Goal: Information Seeking & Learning: Learn about a topic

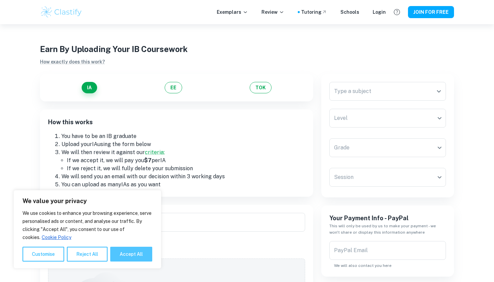
click at [122, 253] on button "Accept All" at bounding box center [131, 254] width 42 height 15
checkbox input "true"
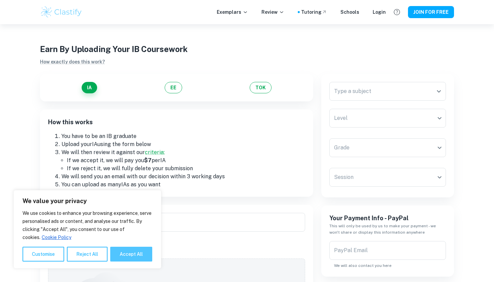
checkbox input "true"
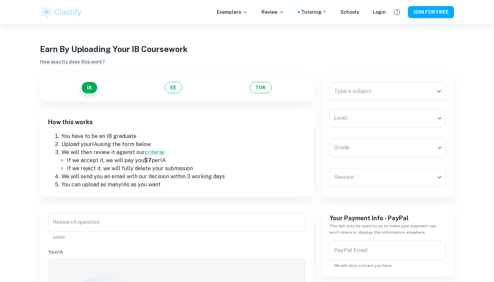
click at [177, 81] on div "IA EE TOK" at bounding box center [176, 88] width 273 height 28
click at [176, 88] on button "EE" at bounding box center [173, 87] width 17 height 11
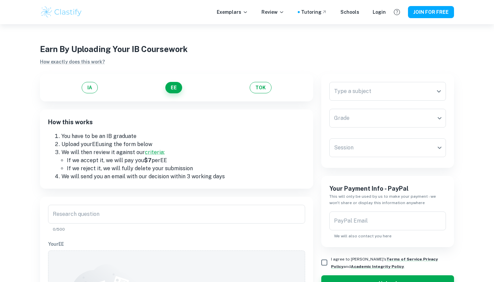
click at [271, 85] on div "IA EE TOK" at bounding box center [176, 87] width 257 height 11
click at [270, 88] on button "TOK" at bounding box center [261, 87] width 22 height 11
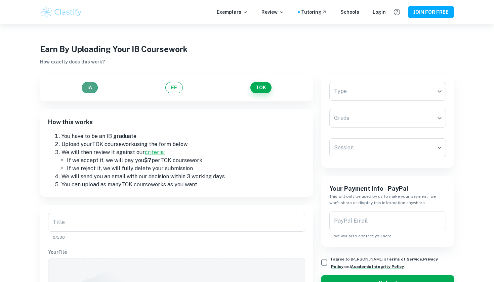
click at [90, 88] on button "IA" at bounding box center [90, 87] width 16 height 11
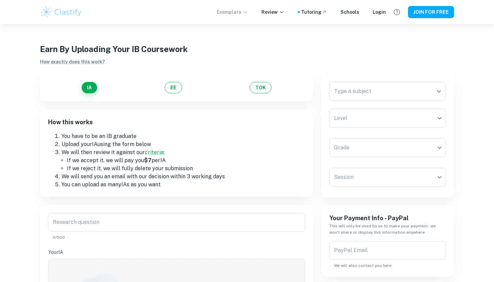
click at [233, 10] on p "Exemplars" at bounding box center [232, 11] width 31 height 7
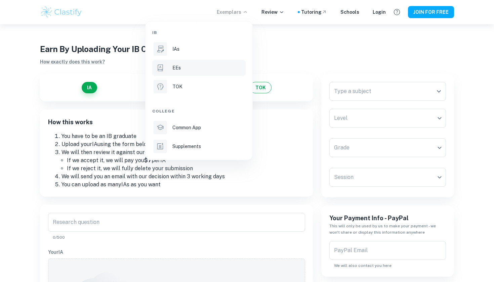
click at [206, 70] on div "EEs" at bounding box center [208, 67] width 72 height 7
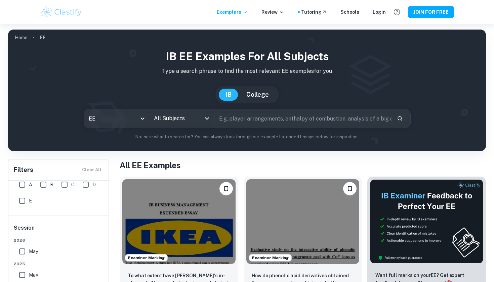
click at [175, 119] on input "All Subjects" at bounding box center [176, 118] width 49 height 13
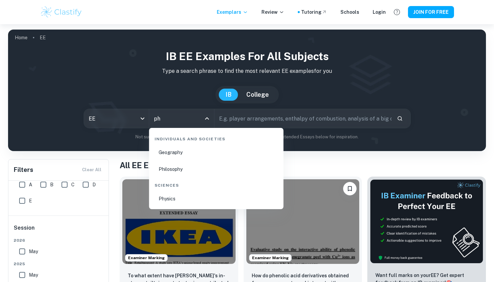
scroll to position [1, 0]
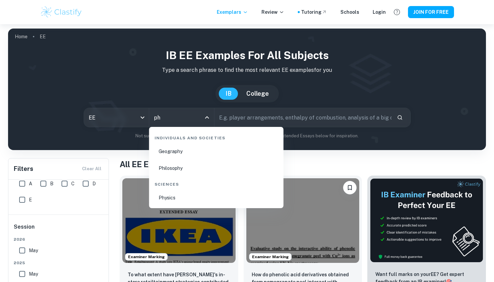
click at [199, 200] on li "Physics" at bounding box center [216, 197] width 129 height 15
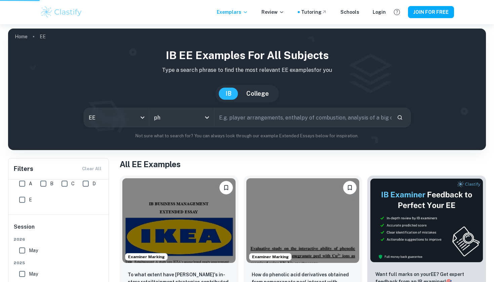
type input "Physics"
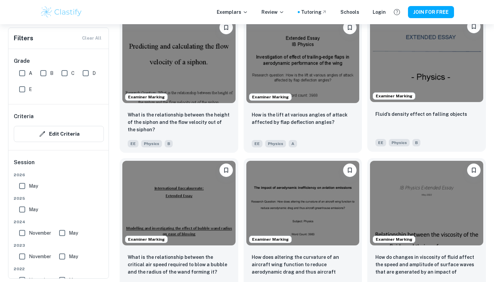
scroll to position [643, 0]
click at [240, 151] on div "Examiner Marking How is the lift at various angles of attack affected by flap d…" at bounding box center [300, 81] width 124 height 142
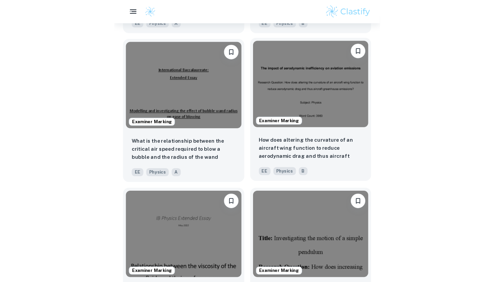
scroll to position [1069, 0]
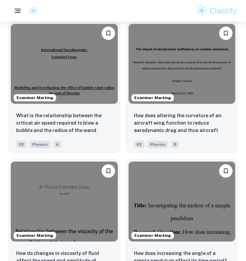
click at [12, 12] on button "button" at bounding box center [18, 11] width 14 height 14
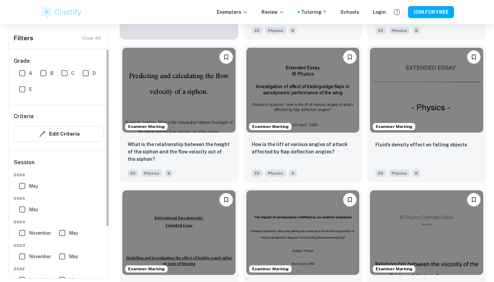
scroll to position [0, 0]
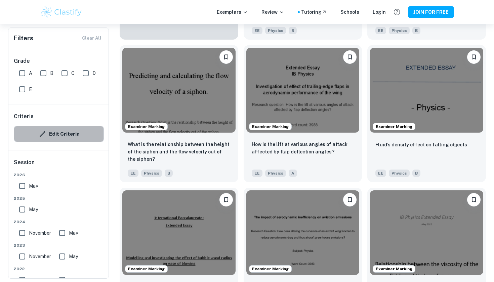
click at [51, 138] on button "Edit Criteria" at bounding box center [59, 134] width 90 height 16
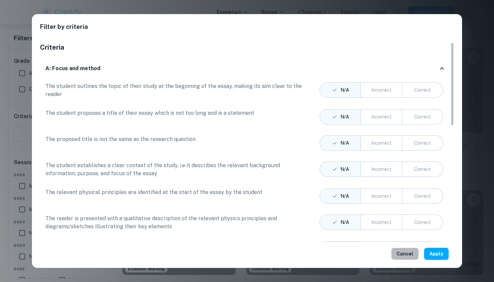
click at [405, 256] on button "Cancel" at bounding box center [405, 254] width 28 height 12
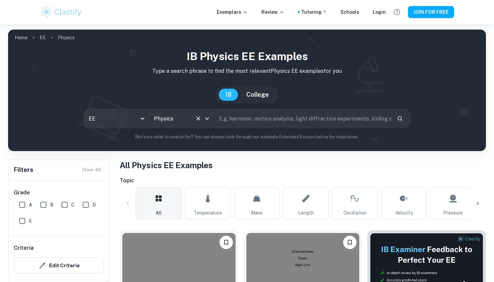
click at [197, 115] on icon "Clear" at bounding box center [198, 118] width 7 height 7
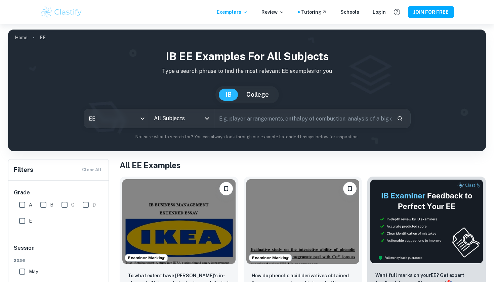
click at [197, 115] on input "All Subjects" at bounding box center [176, 118] width 49 height 13
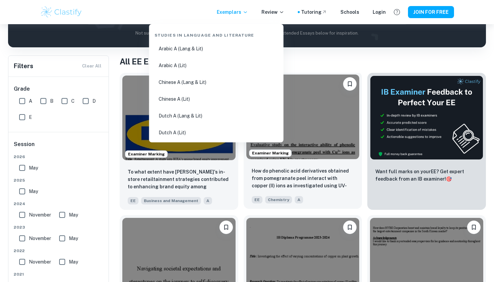
scroll to position [113, 0]
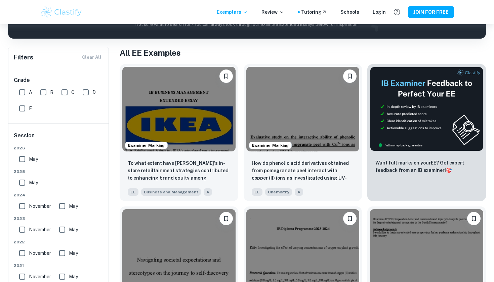
click at [328, 55] on h1 "All EE Examples" at bounding box center [303, 53] width 366 height 12
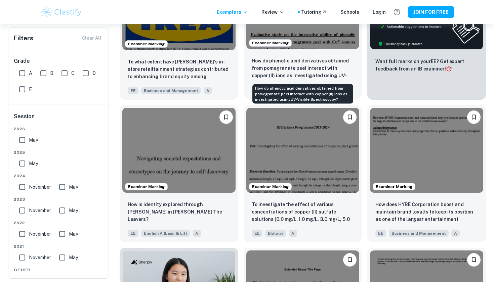
scroll to position [219, 0]
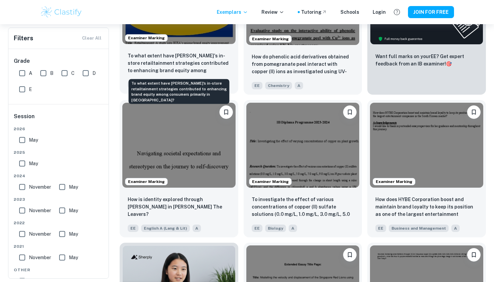
click at [182, 71] on p "To what extent have [PERSON_NAME]'s in-store retailtainment strategies contribu…" at bounding box center [179, 63] width 102 height 23
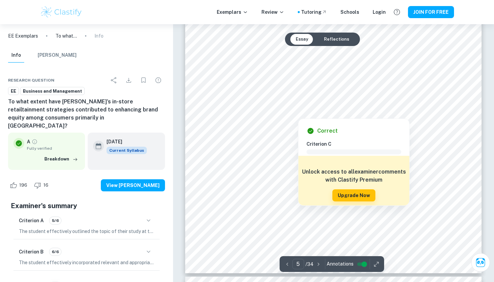
scroll to position [1961, 0]
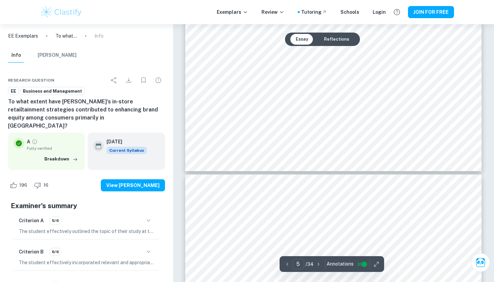
type input "6"
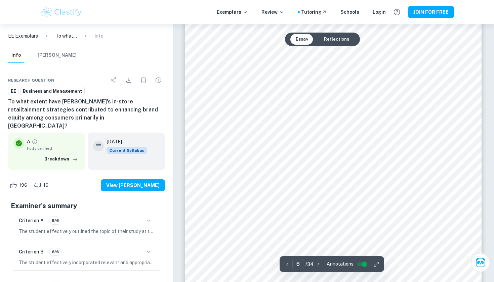
scroll to position [2247, 0]
